Goal: Task Accomplishment & Management: Use online tool/utility

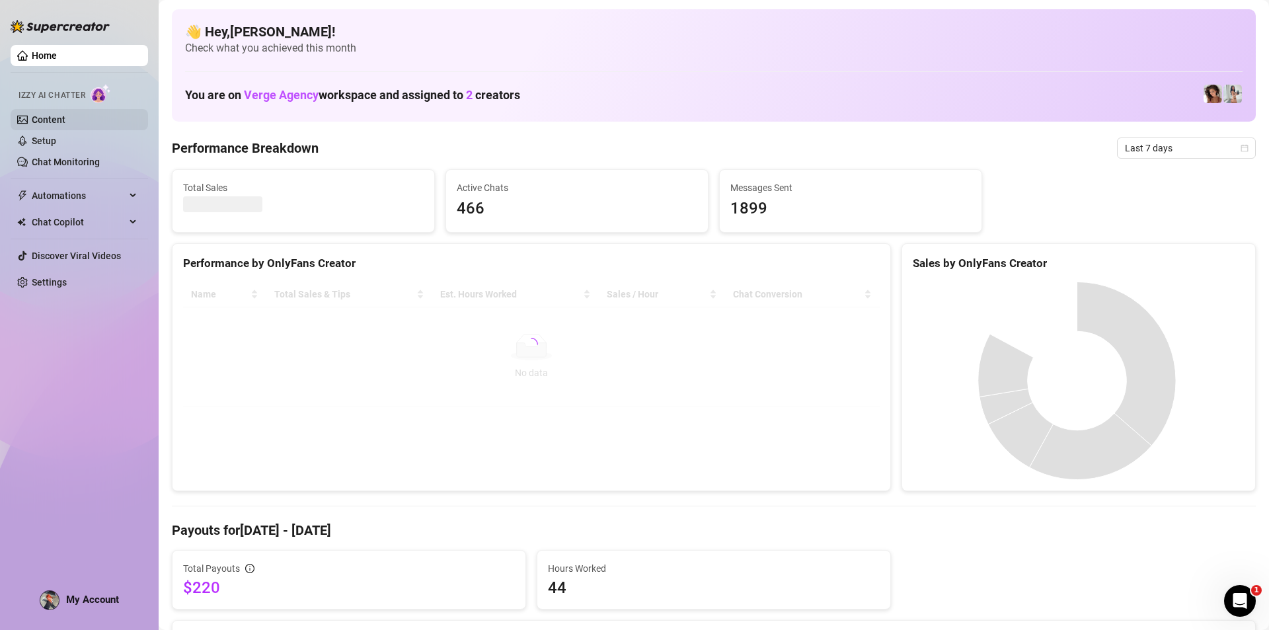
click at [65, 122] on link "Content" at bounding box center [49, 119] width 34 height 11
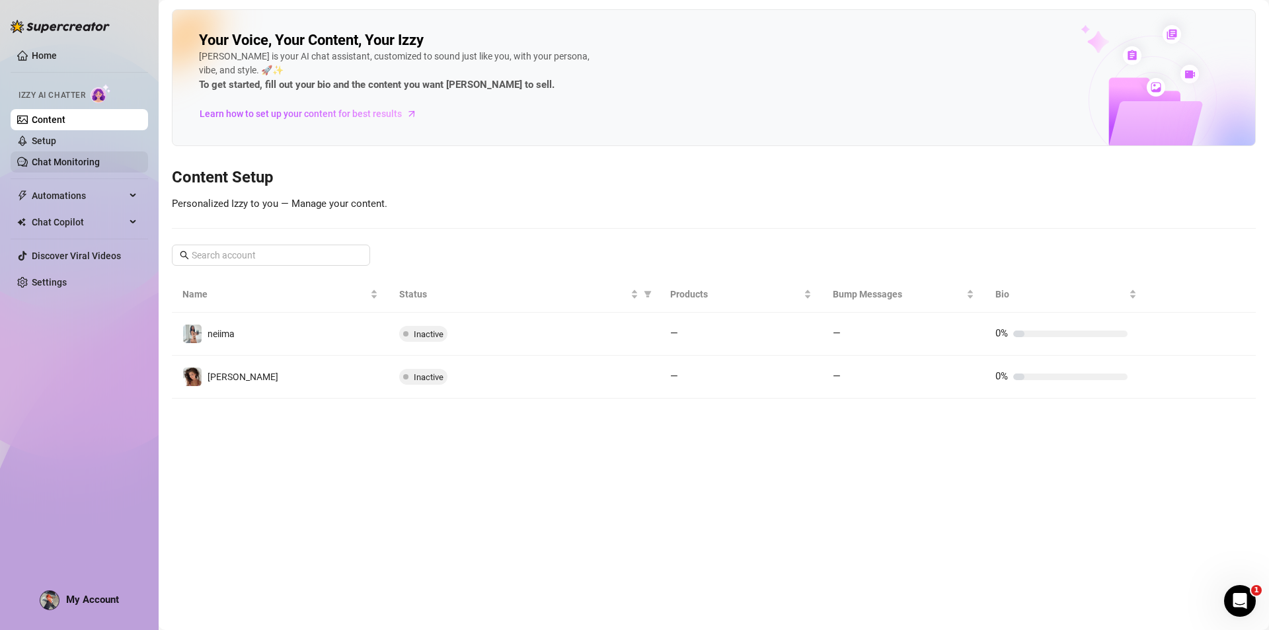
click at [83, 160] on link "Chat Monitoring" at bounding box center [66, 162] width 68 height 11
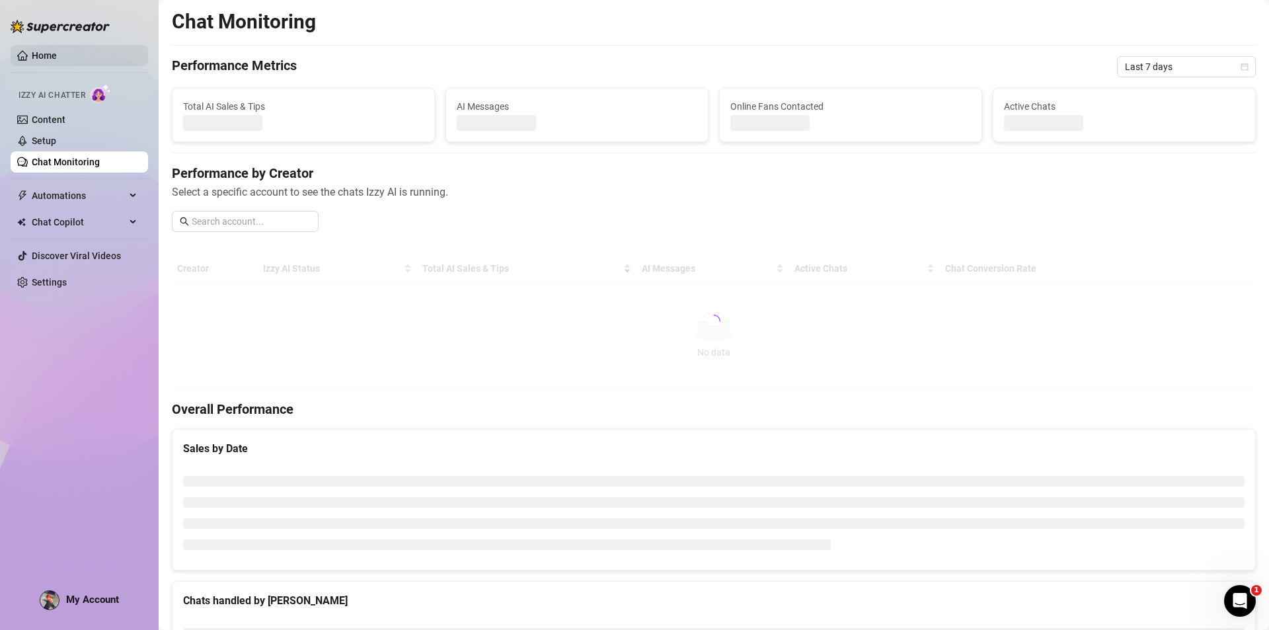
click at [57, 60] on link "Home" at bounding box center [44, 55] width 25 height 11
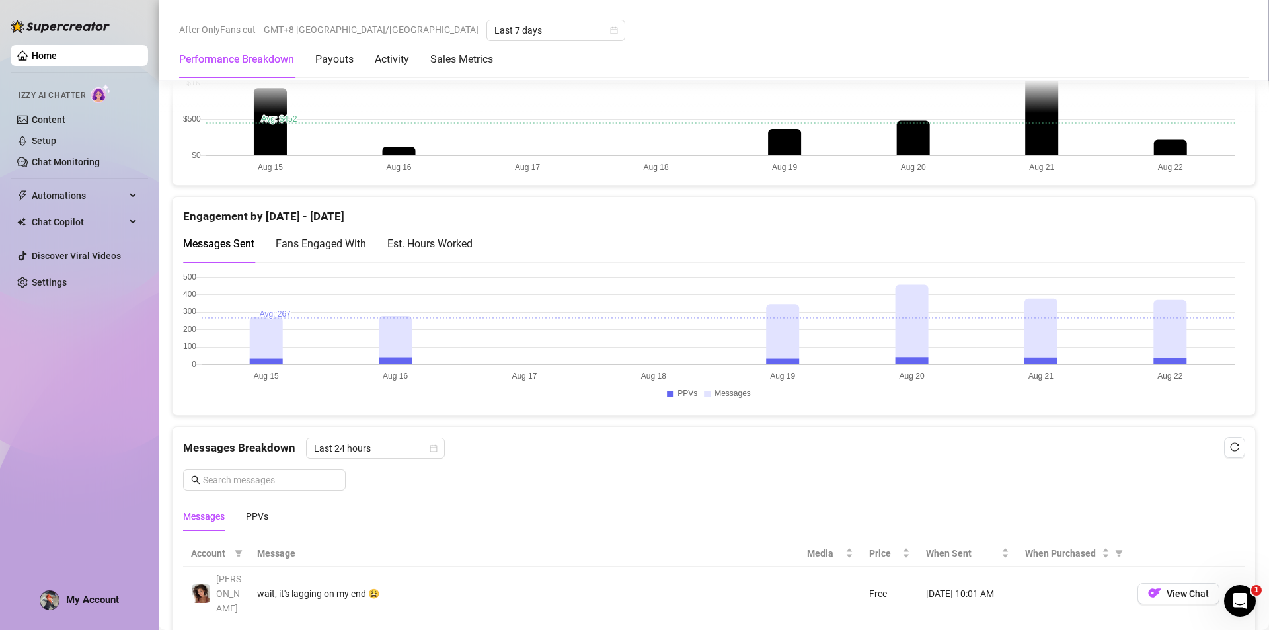
scroll to position [1189, 0]
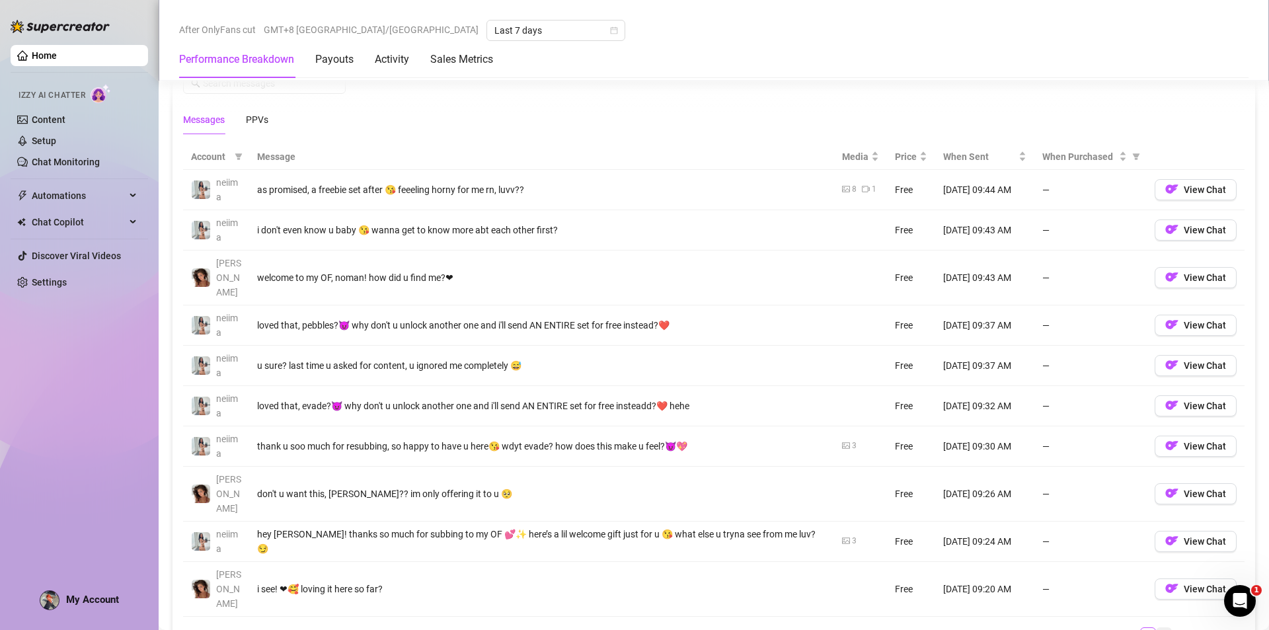
click at [1156, 628] on link "4" at bounding box center [1163, 635] width 15 height 15
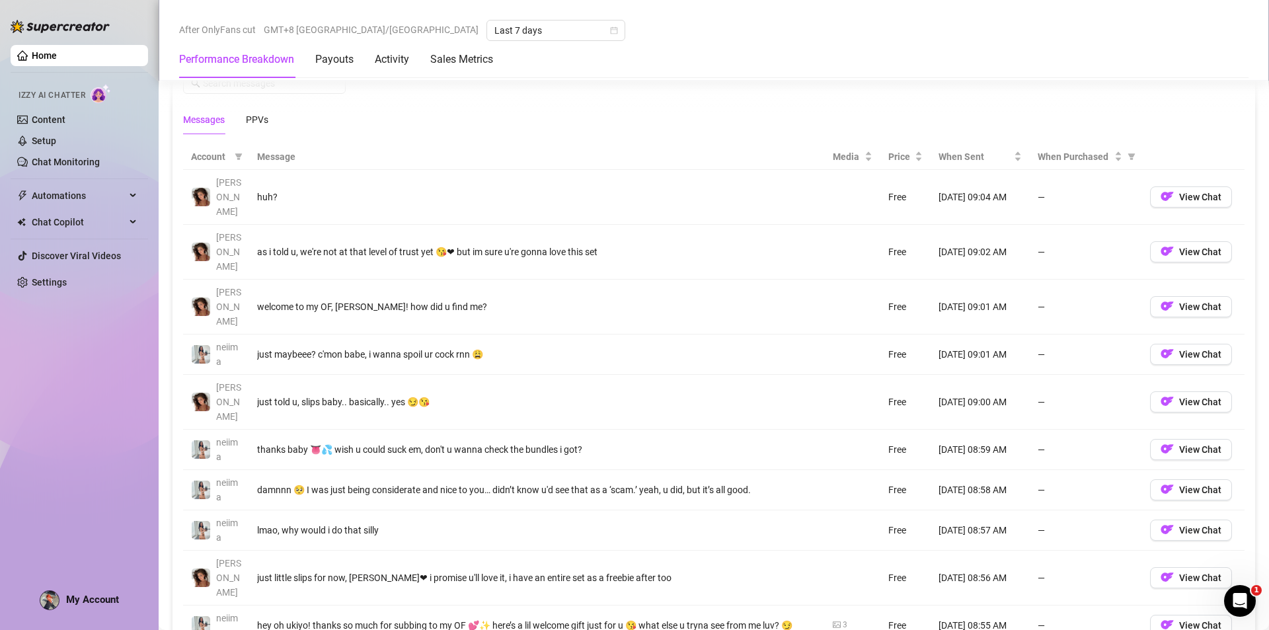
drag, startPoint x: 1158, startPoint y: 547, endPoint x: 1157, endPoint y: 554, distance: 6.7
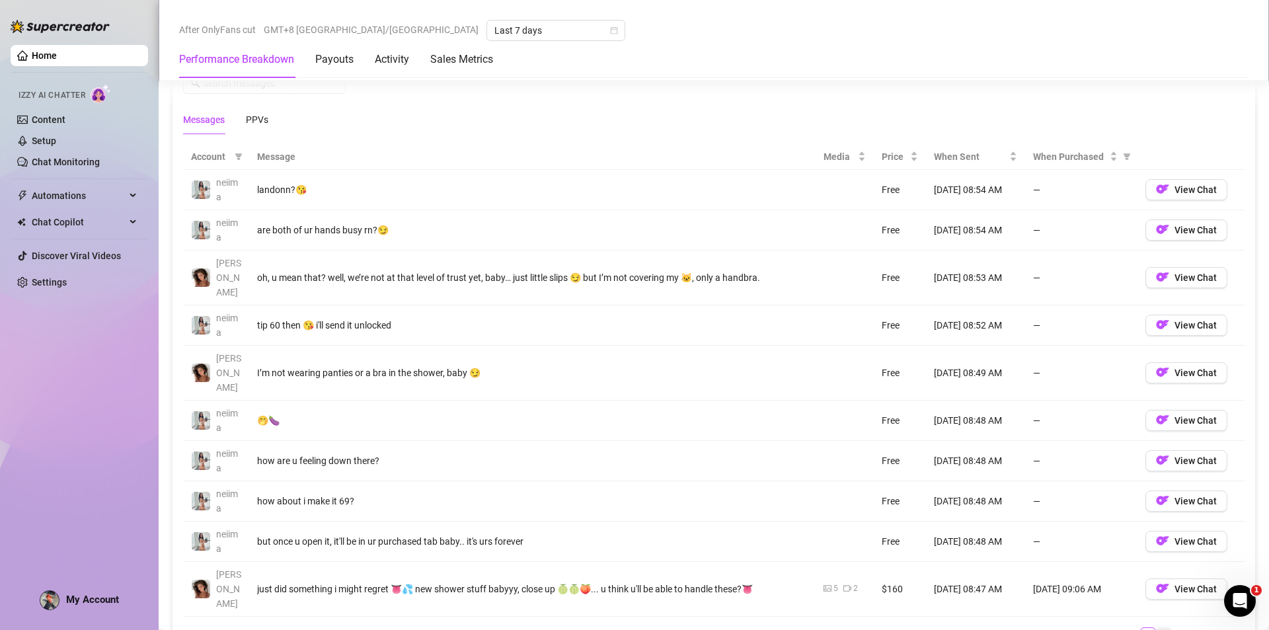
click at [1156, 628] on link "7" at bounding box center [1163, 635] width 15 height 15
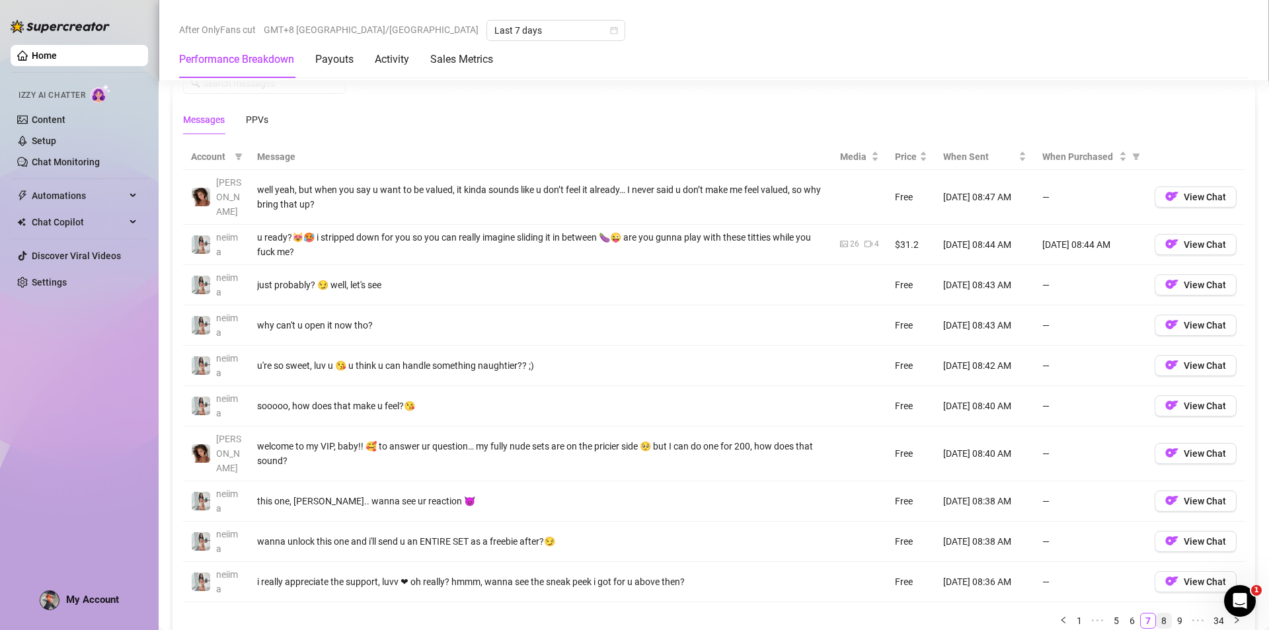
click at [1156, 613] on link "8" at bounding box center [1163, 620] width 15 height 15
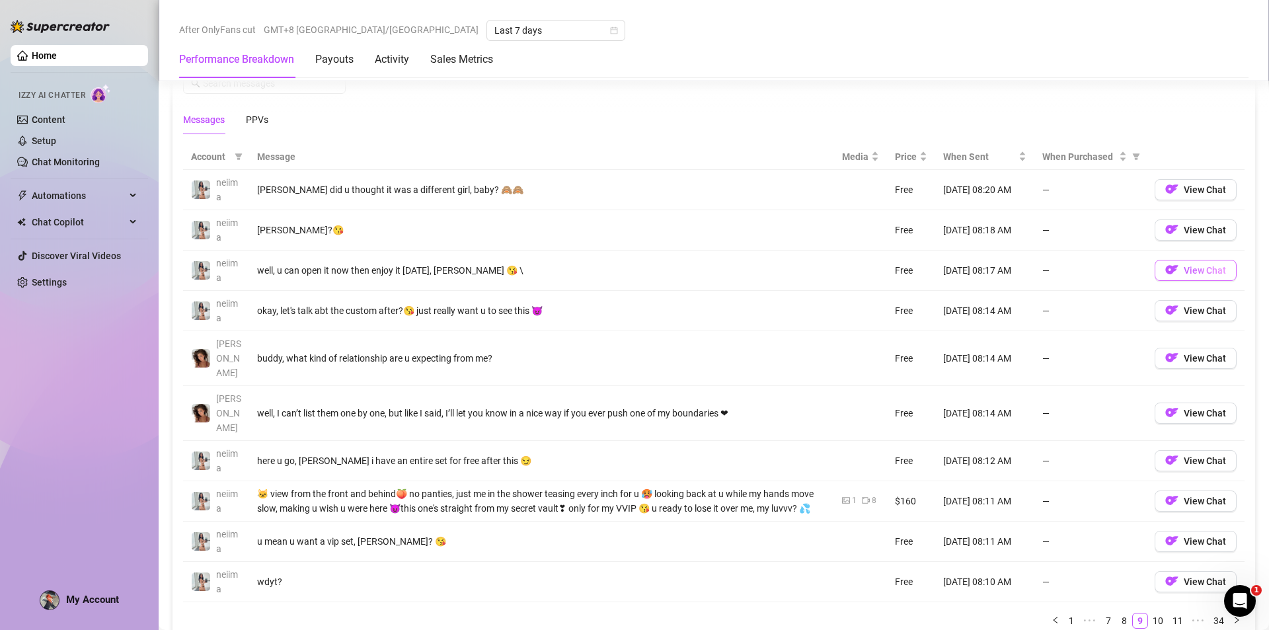
click at [1184, 274] on span "View Chat" at bounding box center [1205, 270] width 42 height 11
click at [1149, 613] on link "10" at bounding box center [1158, 620] width 19 height 15
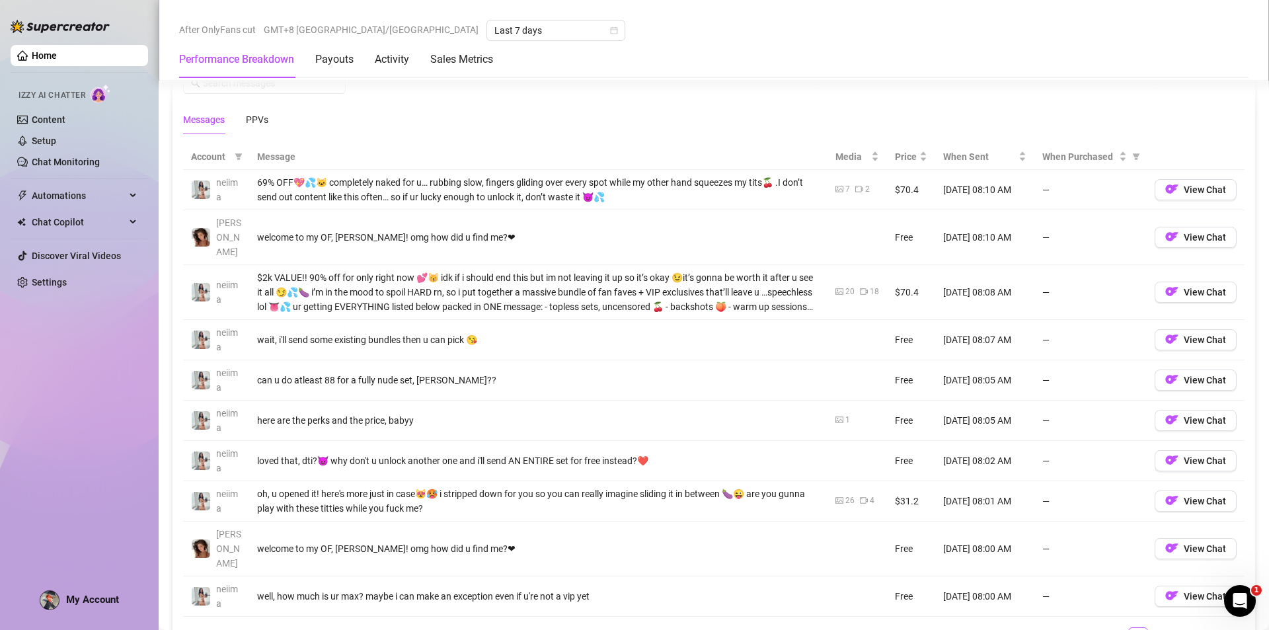
drag, startPoint x: 1144, startPoint y: 588, endPoint x: 1129, endPoint y: 588, distance: 14.5
click at [1149, 628] on link "11" at bounding box center [1158, 635] width 19 height 15
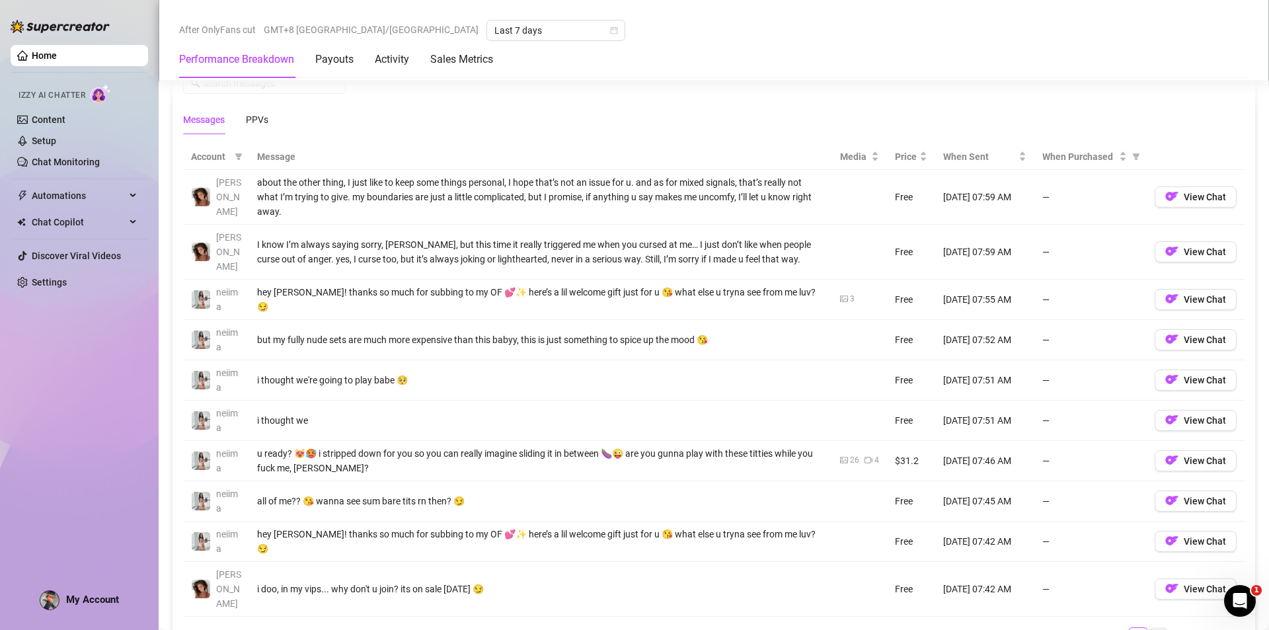
click at [1154, 628] on link "12" at bounding box center [1158, 635] width 19 height 15
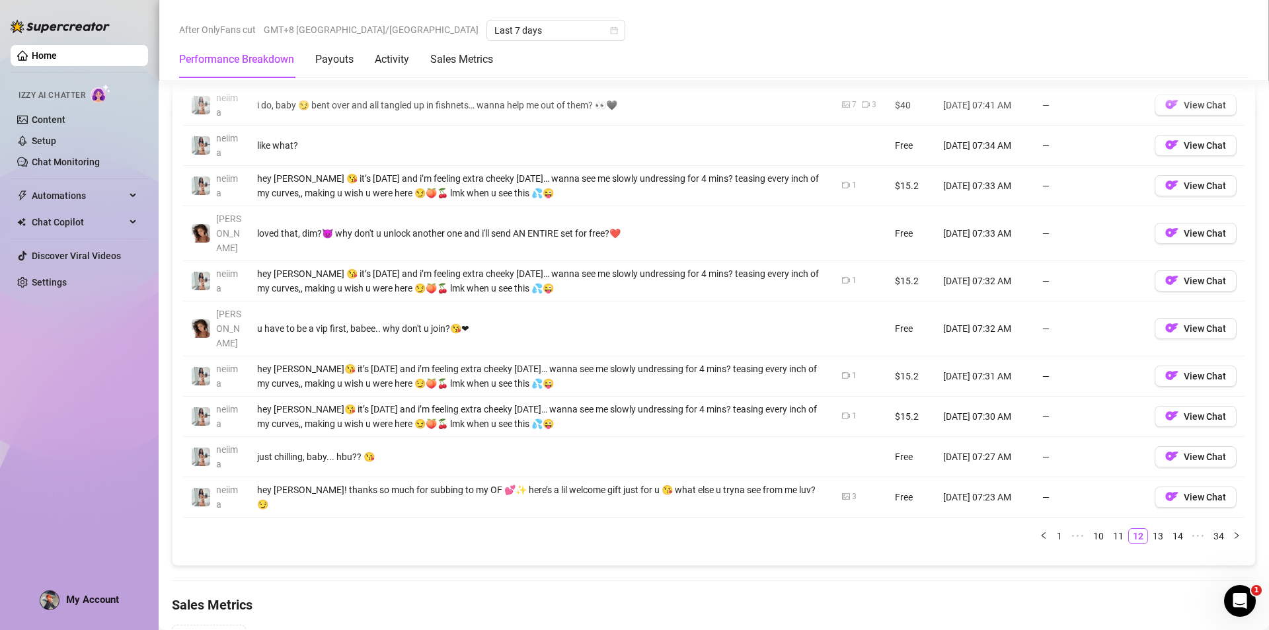
scroll to position [1454, 0]
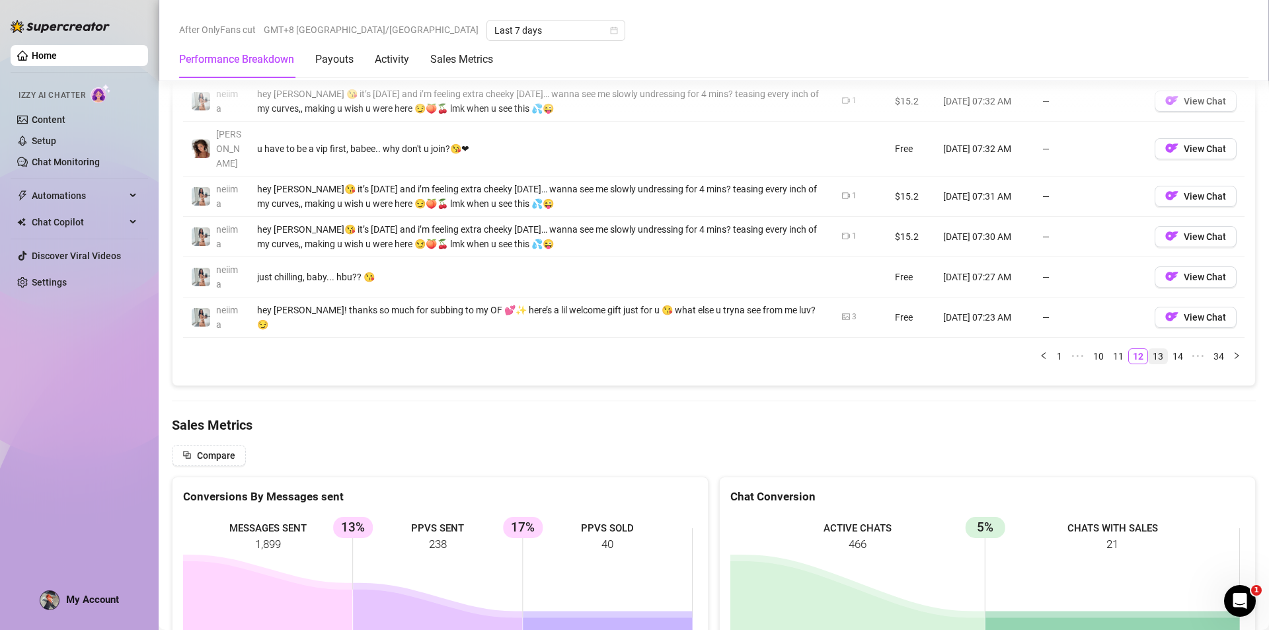
click at [1149, 349] on link "13" at bounding box center [1158, 356] width 19 height 15
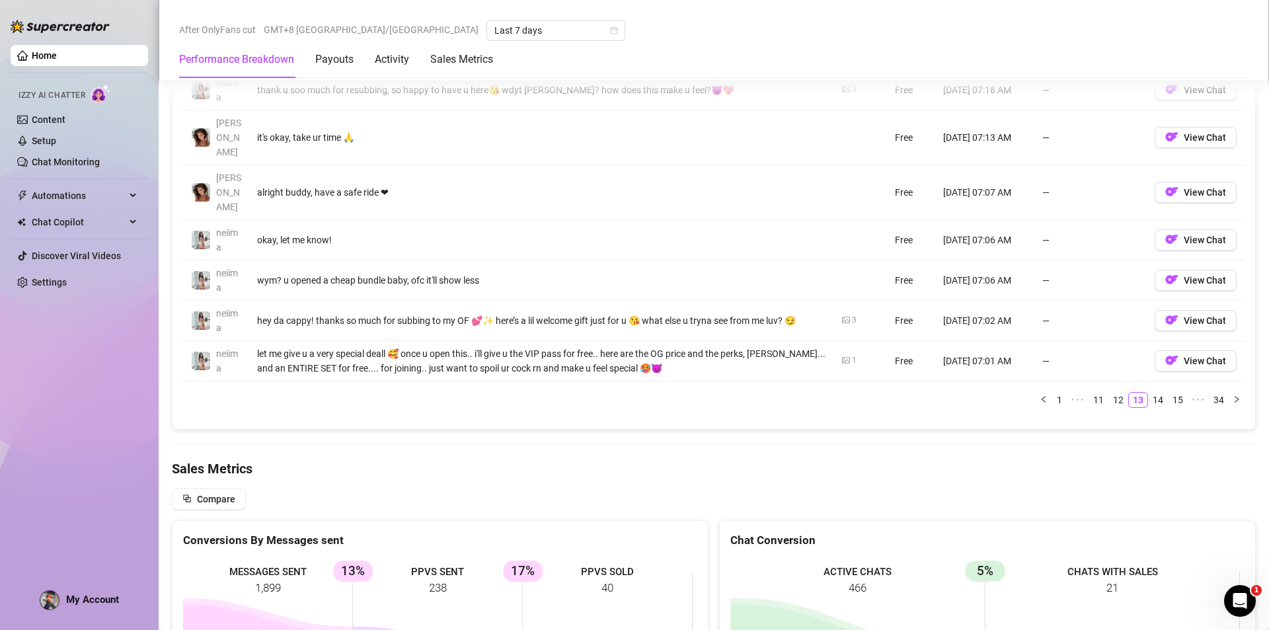
scroll to position [1189, 0]
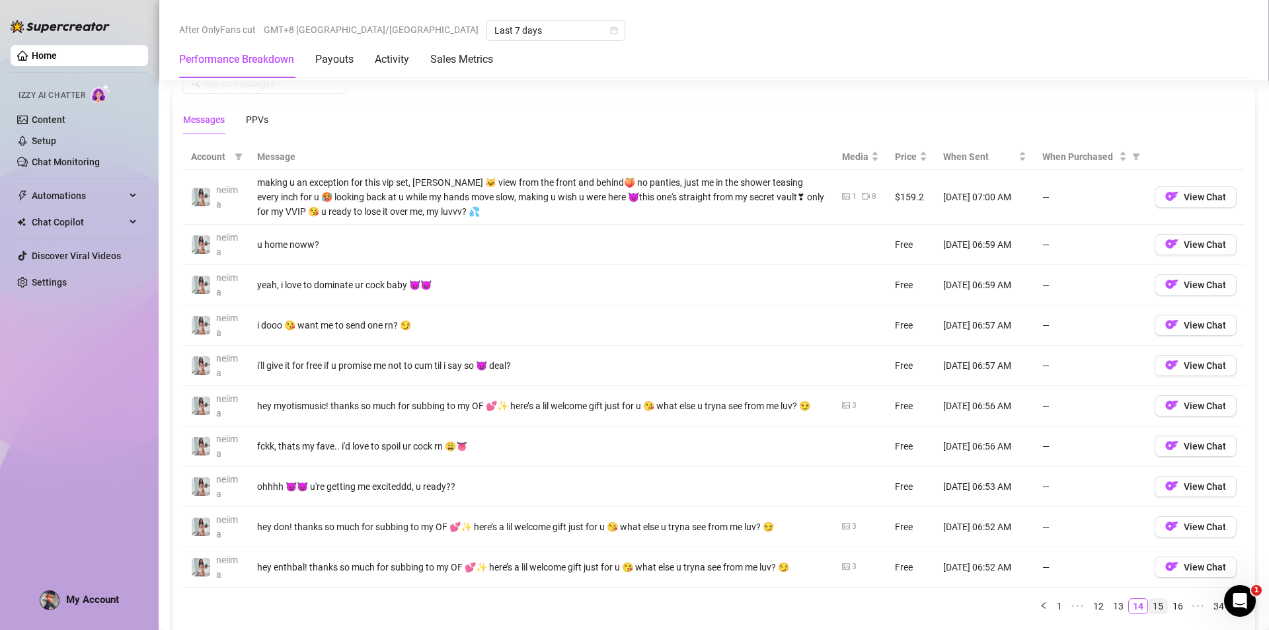
click at [1149, 609] on link "15" at bounding box center [1158, 606] width 19 height 15
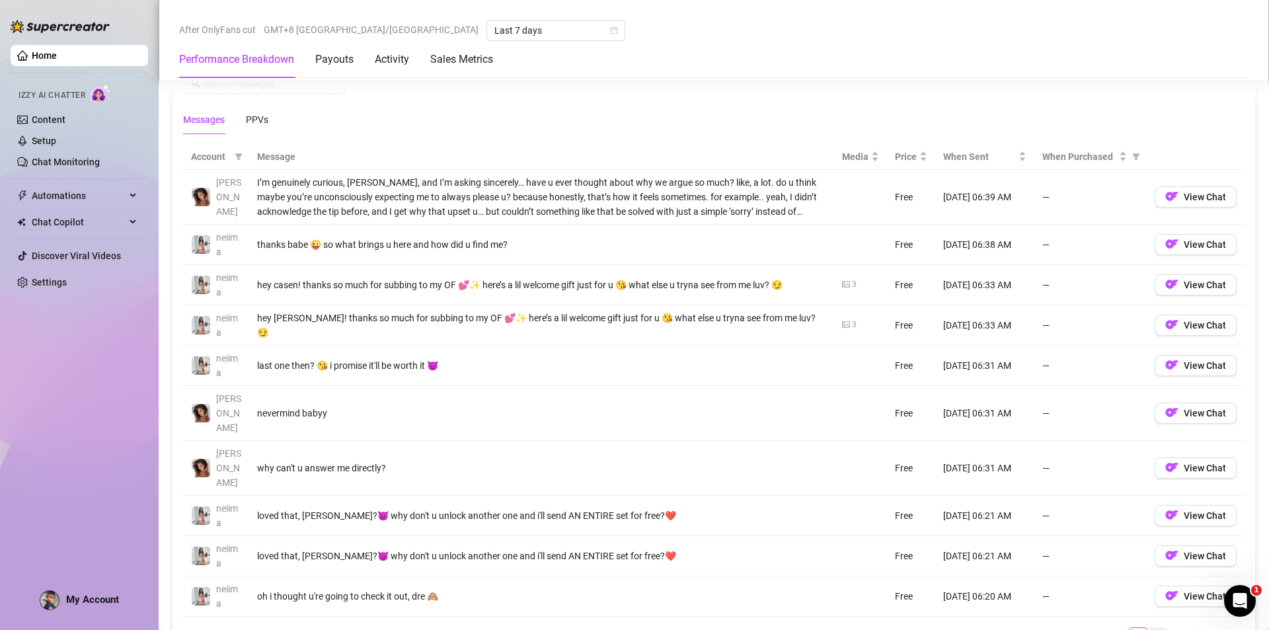
click at [1150, 628] on link "17" at bounding box center [1158, 635] width 19 height 15
